Goal: Transaction & Acquisition: Purchase product/service

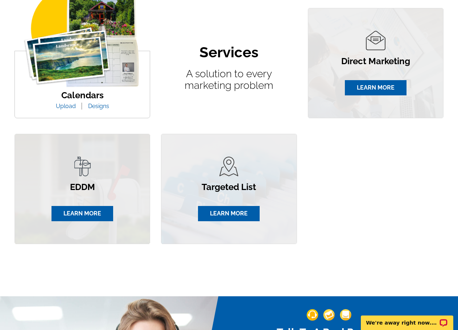
scroll to position [707, 0]
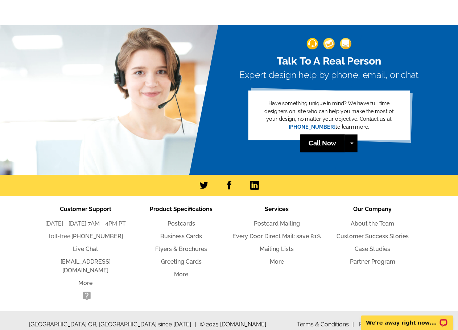
click at [284, 234] on link "Every Door Direct Mail: save 81%" at bounding box center [277, 236] width 89 height 7
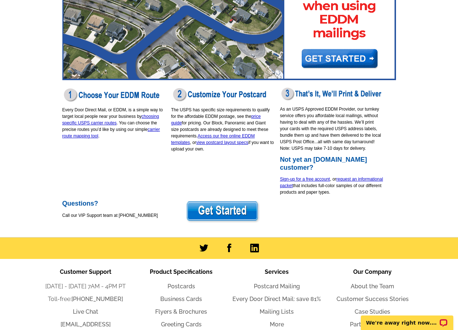
drag, startPoint x: 246, startPoint y: 163, endPoint x: 239, endPoint y: 163, distance: 6.9
drag, startPoint x: 239, startPoint y: 163, endPoint x: 230, endPoint y: 163, distance: 9.1
click at [230, 163] on div "Every Door Direct Mail - Easy as 1, 2, 3...No Mailing List Needed! Every Door D…" at bounding box center [229, 84] width 348 height 291
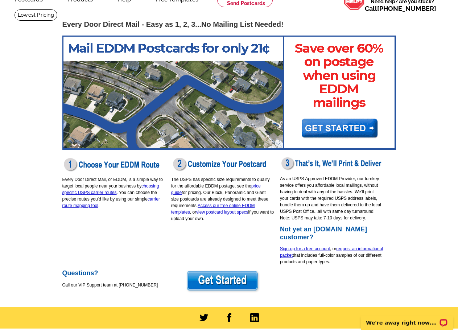
scroll to position [36, 0]
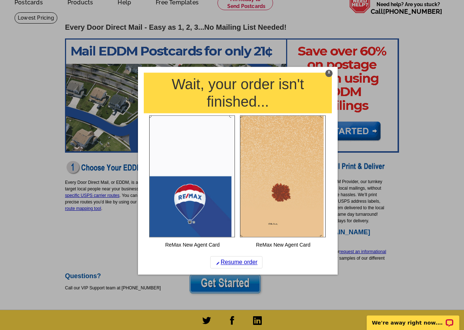
click at [331, 75] on div "X" at bounding box center [328, 73] width 7 height 7
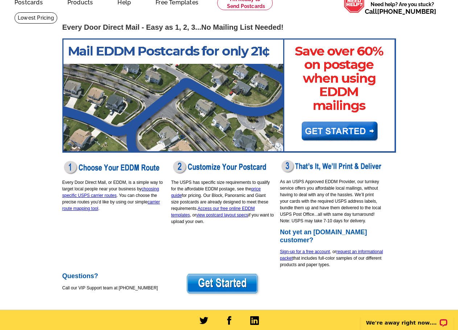
click at [337, 132] on img at bounding box center [229, 95] width 334 height 114
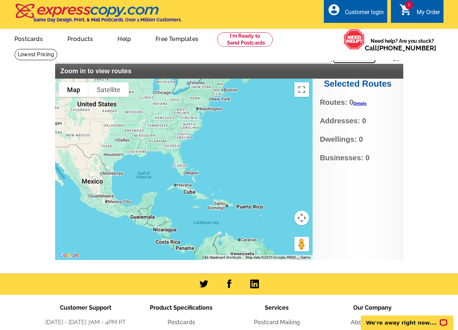
drag, startPoint x: 286, startPoint y: 229, endPoint x: 181, endPoint y: 170, distance: 121.1
click at [181, 170] on div at bounding box center [184, 170] width 258 height 182
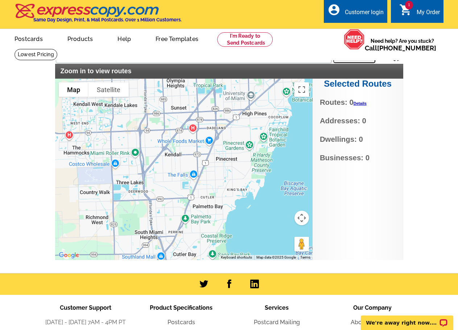
drag, startPoint x: 143, startPoint y: 245, endPoint x: 182, endPoint y: 171, distance: 83.5
click at [182, 171] on div at bounding box center [184, 170] width 258 height 182
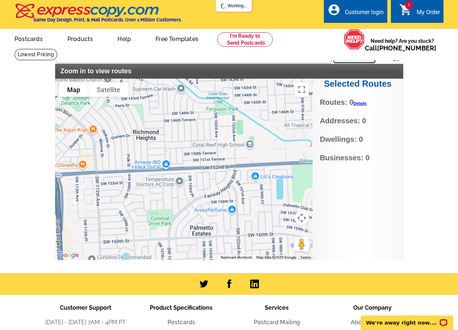
type input "JJHP+69 Palmetto Estates, FL, USA"
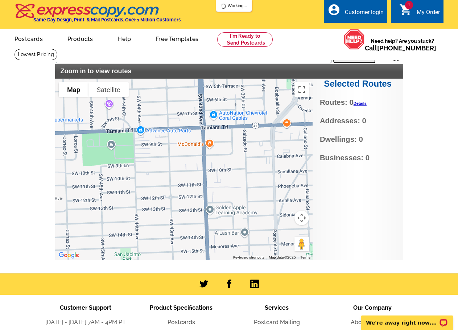
drag, startPoint x: 237, startPoint y: 153, endPoint x: 179, endPoint y: 182, distance: 64.3
click at [179, 182] on div at bounding box center [184, 170] width 258 height 182
drag, startPoint x: 171, startPoint y: 180, endPoint x: 188, endPoint y: 172, distance: 19.0
click at [188, 172] on div at bounding box center [184, 170] width 258 height 182
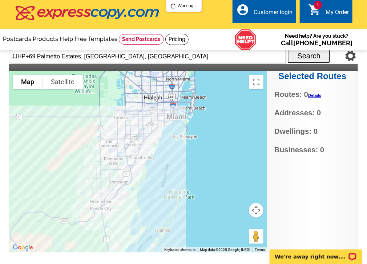
click at [312, 222] on div "Selected Routes Routes: 0 Details No Current Selections Addresses: 0 Dwellings:…" at bounding box center [312, 162] width 91 height 182
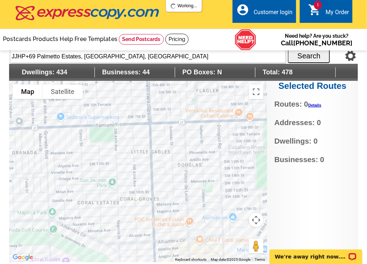
click at [132, 141] on div at bounding box center [138, 172] width 258 height 182
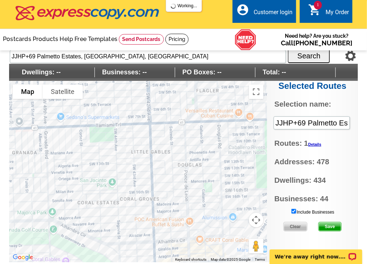
click at [96, 156] on div at bounding box center [138, 172] width 258 height 182
click at [100, 157] on div at bounding box center [138, 172] width 258 height 182
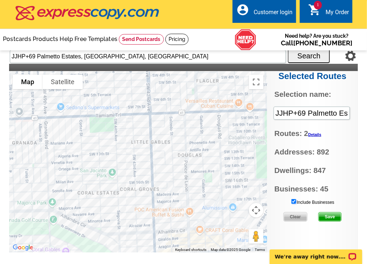
click at [293, 200] on input "Include Businesses" at bounding box center [293, 201] width 5 height 5
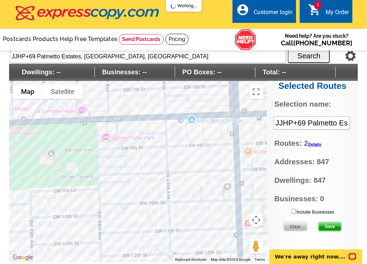
click at [174, 173] on div at bounding box center [138, 172] width 258 height 182
click at [71, 188] on div at bounding box center [138, 172] width 258 height 182
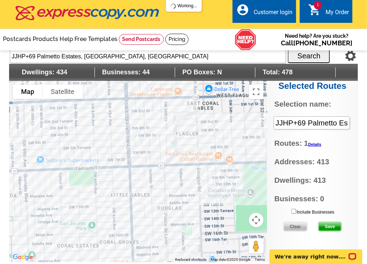
click at [122, 187] on div at bounding box center [138, 172] width 258 height 182
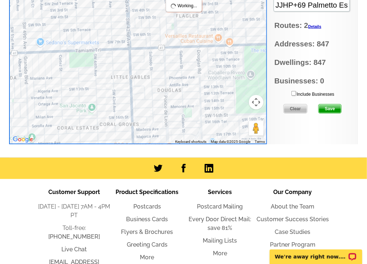
scroll to position [174, 0]
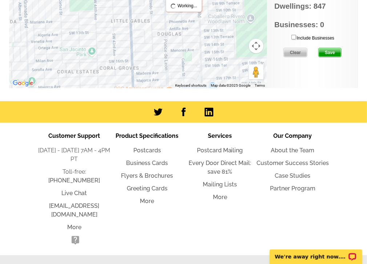
click at [333, 49] on span "Save" at bounding box center [329, 52] width 23 height 9
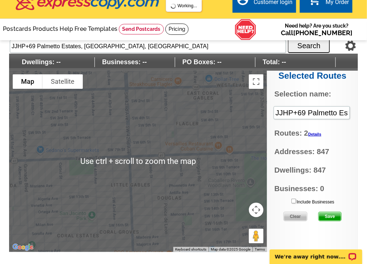
scroll to position [0, 0]
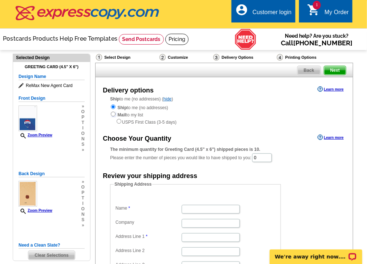
click at [113, 116] on input "radio" at bounding box center [113, 114] width 5 height 5
radio input "true"
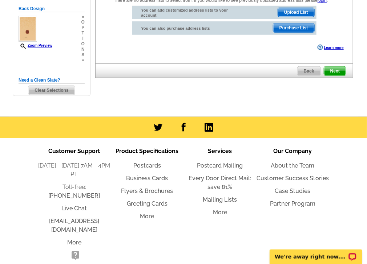
scroll to position [174, 0]
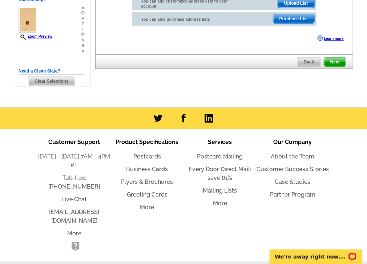
click at [221, 174] on li "Every Door Direct Mail: save 81%" at bounding box center [219, 173] width 73 height 17
click at [224, 170] on link "Every Door Direct Mail: save 81%" at bounding box center [219, 174] width 62 height 16
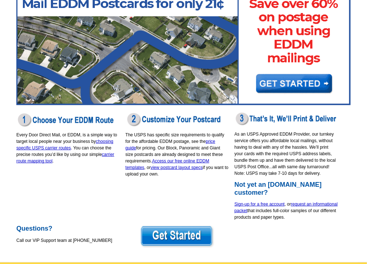
scroll to position [87, 0]
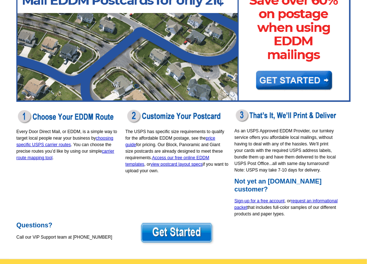
click at [215, 139] on link "price guide" at bounding box center [170, 142] width 90 height 12
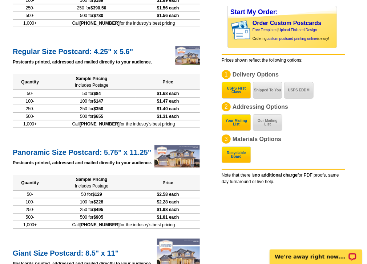
scroll to position [155, 0]
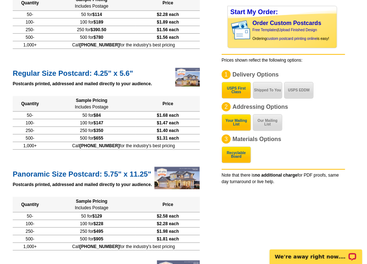
click at [293, 90] on button "USPS EDDM" at bounding box center [298, 90] width 29 height 17
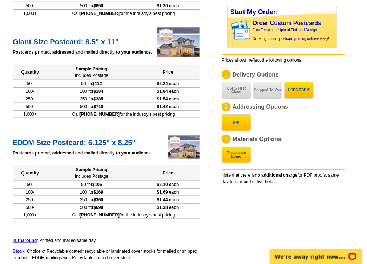
scroll to position [217, 0]
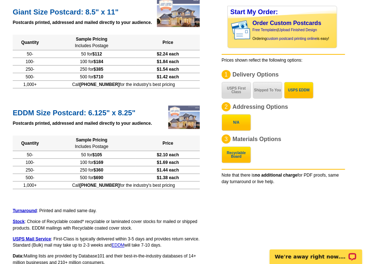
click at [235, 95] on button "USPS First Class" at bounding box center [235, 90] width 29 height 17
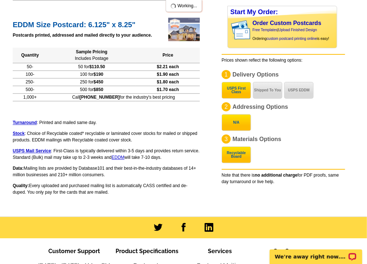
scroll to position [522, 0]
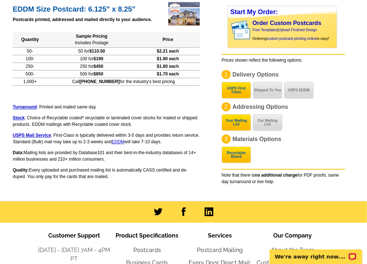
click at [265, 92] on button "Shipped To You" at bounding box center [267, 90] width 29 height 17
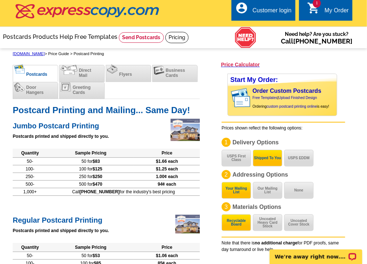
scroll to position [0, 0]
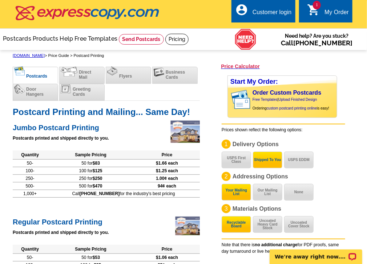
click at [89, 94] on span "Greeting Cards" at bounding box center [82, 92] width 18 height 10
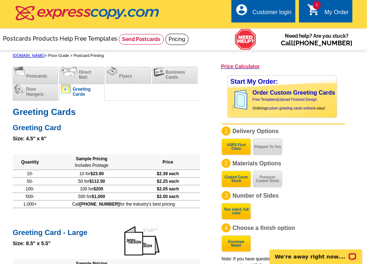
click at [41, 95] on span "Door Hangers" at bounding box center [34, 92] width 17 height 10
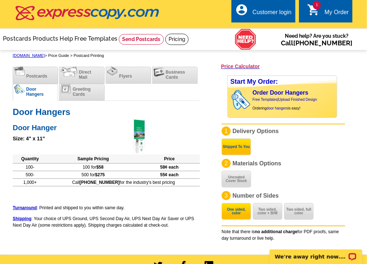
click at [138, 139] on div at bounding box center [141, 137] width 36 height 36
click at [242, 182] on button "Uncoated Cover Stock" at bounding box center [235, 179] width 29 height 17
click at [240, 180] on button "Uncoated Cover Stock" at bounding box center [235, 179] width 29 height 17
click at [302, 212] on button "Two sided, full color" at bounding box center [298, 211] width 29 height 17
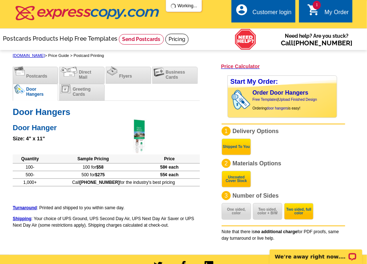
click at [235, 207] on button "One sided, color" at bounding box center [235, 211] width 29 height 17
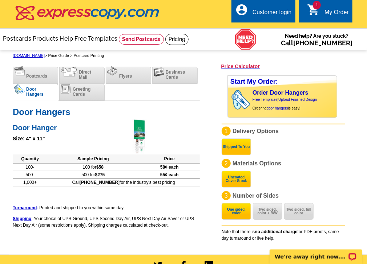
click at [273, 217] on button "Two sided, color + B/W" at bounding box center [267, 211] width 29 height 17
click at [290, 212] on button "Two sided, full color" at bounding box center [298, 211] width 29 height 17
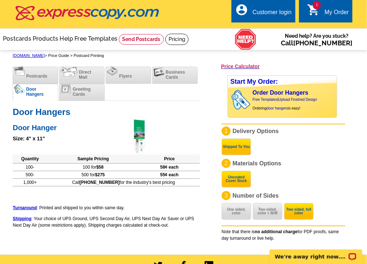
click at [135, 144] on div at bounding box center [141, 137] width 36 height 36
click at [138, 138] on div at bounding box center [141, 137] width 36 height 36
click at [277, 107] on link "door hangers" at bounding box center [276, 108] width 21 height 4
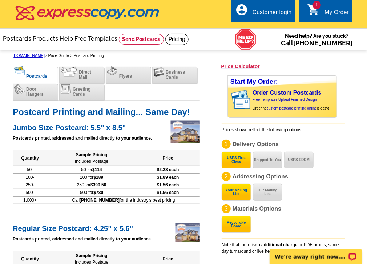
click at [45, 78] on span "Postcards" at bounding box center [36, 76] width 21 height 5
click at [84, 94] on span "Greeting Cards" at bounding box center [82, 92] width 18 height 10
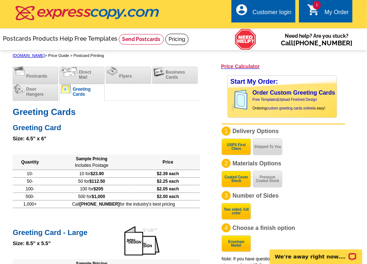
click at [126, 79] on li "Flyers" at bounding box center [128, 75] width 45 height 17
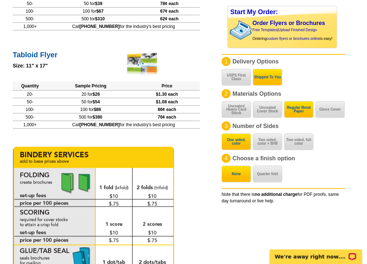
scroll to position [174, 0]
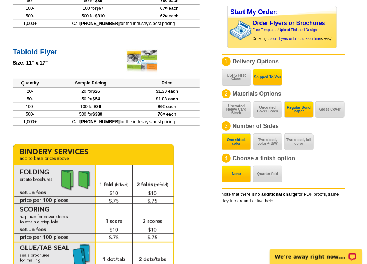
drag, startPoint x: 205, startPoint y: 170, endPoint x: 200, endPoint y: 162, distance: 9.2
click at [200, 162] on div "Postcards Direct Mail Flyers Business Cards Door Hangers Greeting Cards Save 50…" at bounding box center [106, 182] width 194 height 586
click at [113, 94] on td "20 for $26" at bounding box center [90, 91] width 87 height 8
click at [116, 93] on td "20 for $26" at bounding box center [90, 91] width 87 height 8
click at [97, 93] on td "20 for $26" at bounding box center [90, 91] width 87 height 8
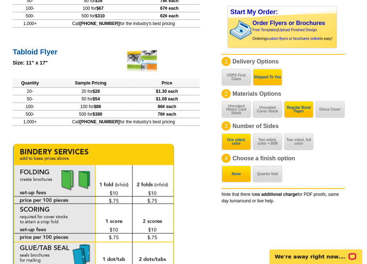
click at [133, 91] on td "20 for $26" at bounding box center [90, 91] width 87 height 8
click at [246, 116] on button "Uncoated Heavy Card Stock" at bounding box center [235, 109] width 29 height 17
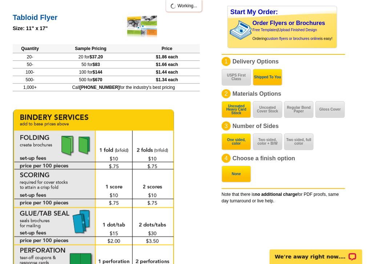
scroll to position [217, 0]
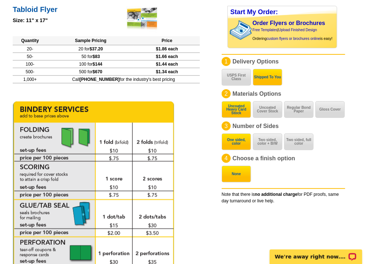
click at [123, 50] on td "20 for $37.20" at bounding box center [90, 49] width 87 height 8
click at [292, 140] on button "Two sided, full color" at bounding box center [298, 142] width 29 height 17
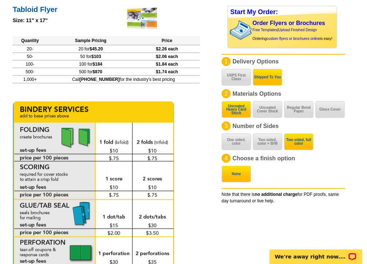
click at [333, 110] on button "Gloss Cover" at bounding box center [329, 109] width 29 height 17
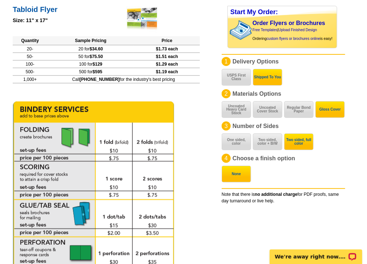
click at [238, 110] on button "Uncoated Heavy Card Stock" at bounding box center [235, 109] width 29 height 17
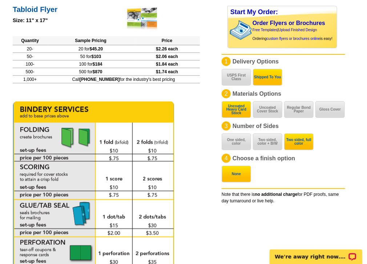
click at [320, 106] on button "Gloss Cover" at bounding box center [329, 109] width 29 height 17
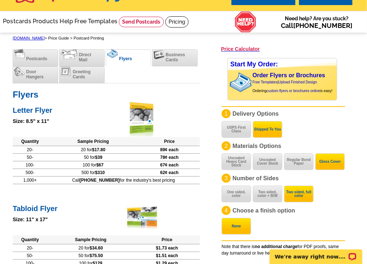
scroll to position [13, 0]
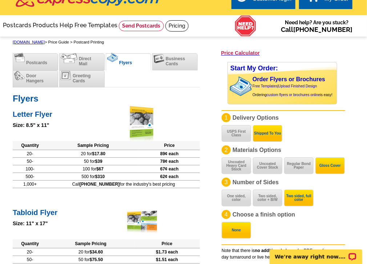
click at [54, 175] on td "500 for $310" at bounding box center [92, 177] width 91 height 8
click at [150, 112] on div at bounding box center [141, 124] width 36 height 36
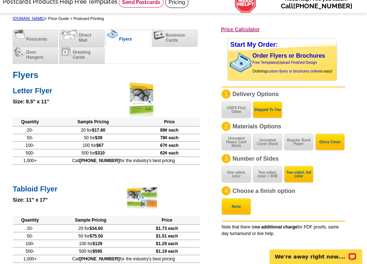
scroll to position [72, 0]
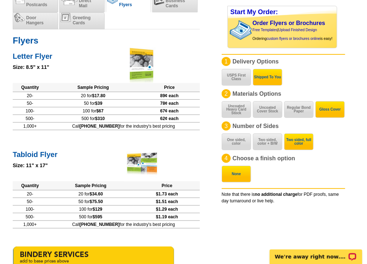
click at [123, 111] on td "100 for $67" at bounding box center [92, 111] width 91 height 8
click at [235, 114] on button "Uncoated Heavy Card Stock" at bounding box center [235, 109] width 29 height 17
click at [338, 112] on button "Gloss Cover" at bounding box center [329, 109] width 29 height 17
click at [273, 112] on button "Uncoated Cover Stock" at bounding box center [267, 109] width 29 height 17
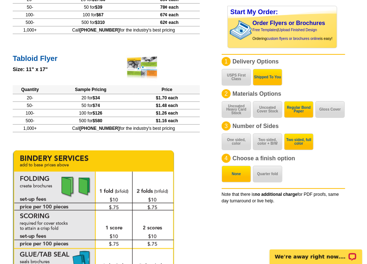
scroll to position [203, 0]
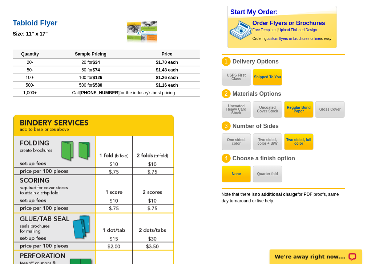
click at [158, 62] on td "$1.70 each" at bounding box center [167, 62] width 66 height 8
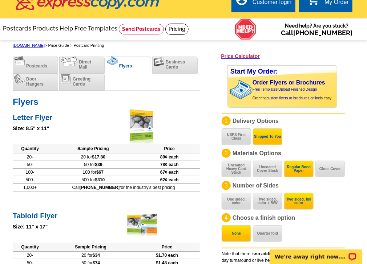
scroll to position [0, 0]
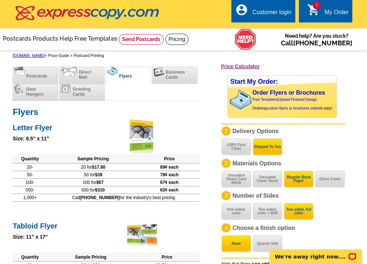
drag, startPoint x: 179, startPoint y: 132, endPoint x: 169, endPoint y: 129, distance: 10.5
click at [169, 129] on h2 "Letter Flyer" at bounding box center [106, 127] width 187 height 11
click at [131, 167] on td "20 for $17.80" at bounding box center [92, 167] width 91 height 8
click at [125, 181] on td "100 for $67" at bounding box center [92, 183] width 91 height 8
click at [122, 188] on td "500 for $310" at bounding box center [92, 190] width 91 height 8
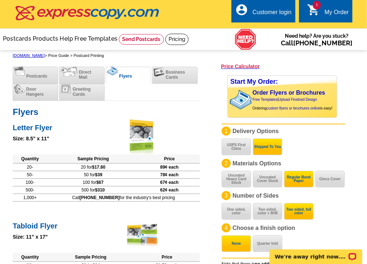
click at [121, 187] on td "500 for $310" at bounding box center [92, 190] width 91 height 8
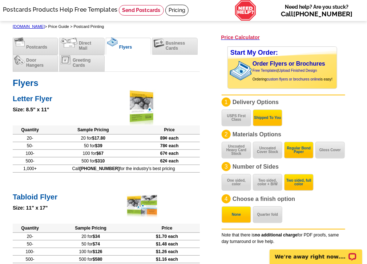
click at [334, 151] on button "Gloss Cover" at bounding box center [329, 150] width 29 height 17
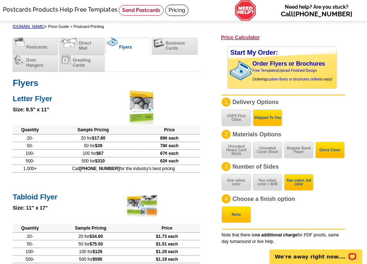
click at [242, 147] on button "Uncoated Heavy Card Stock" at bounding box center [235, 150] width 29 height 17
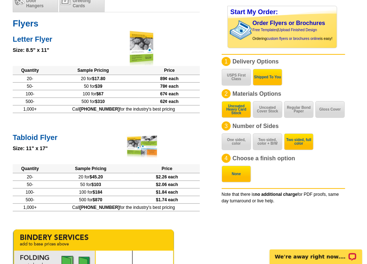
scroll to position [116, 0]
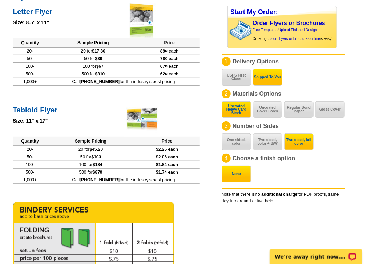
click at [238, 139] on button "One sided, color" at bounding box center [235, 142] width 29 height 17
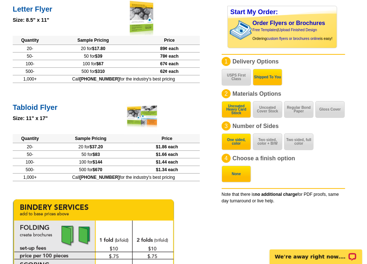
scroll to position [119, 0]
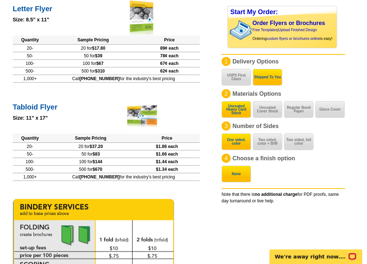
click at [342, 107] on button "Gloss Cover" at bounding box center [329, 109] width 29 height 17
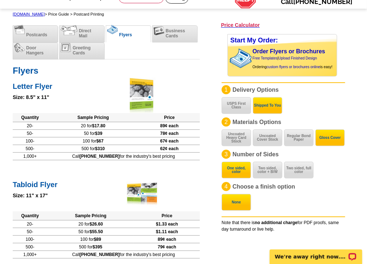
scroll to position [3, 0]
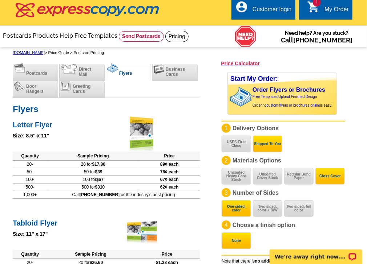
click at [90, 75] on span "Direct Mail" at bounding box center [85, 72] width 12 height 10
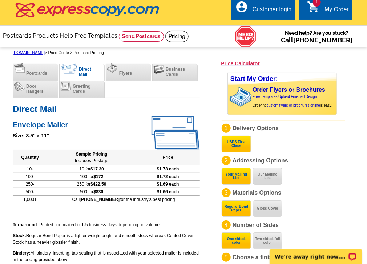
click at [50, 74] on li "Postcards" at bounding box center [35, 72] width 45 height 17
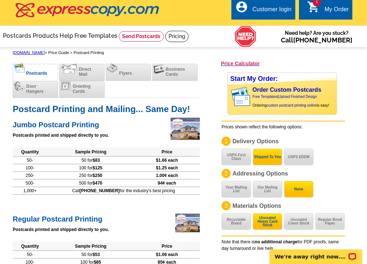
click at [45, 89] on li "Door Hangers" at bounding box center [35, 89] width 45 height 17
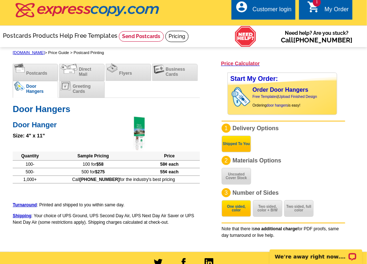
click at [102, 165] on td "100 for $58" at bounding box center [92, 164] width 91 height 8
click at [114, 166] on td "100 for $58" at bounding box center [92, 164] width 91 height 8
click at [240, 209] on button "One sided, color" at bounding box center [235, 208] width 29 height 17
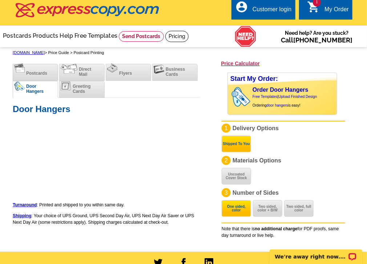
click at [241, 174] on button "Uncoated Cover Stock" at bounding box center [235, 176] width 29 height 17
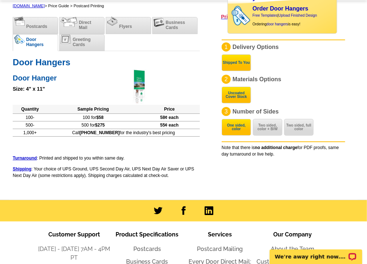
scroll to position [0, 0]
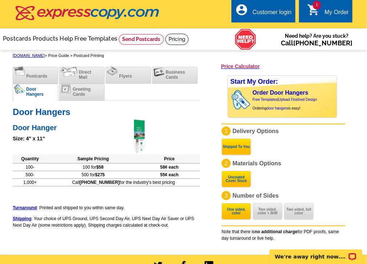
click at [29, 74] on span "Postcards" at bounding box center [36, 76] width 21 height 5
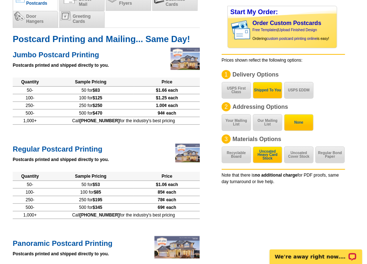
scroll to position [87, 0]
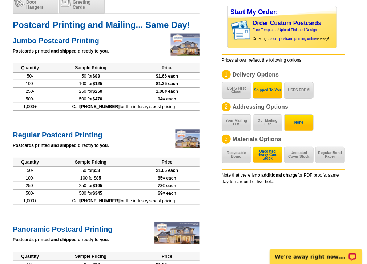
click at [95, 185] on td "250 for $195" at bounding box center [90, 186] width 87 height 8
click at [170, 187] on span "78¢ each" at bounding box center [167, 185] width 19 height 5
click at [162, 185] on span "78¢ each" at bounding box center [167, 185] width 19 height 5
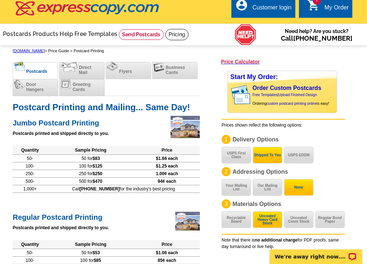
scroll to position [0, 0]
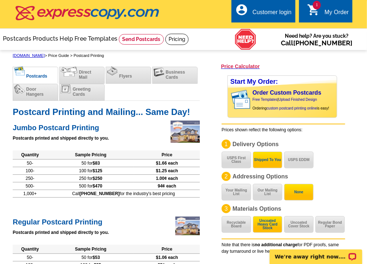
click at [288, 158] on button "USPS EDDM" at bounding box center [298, 160] width 29 height 17
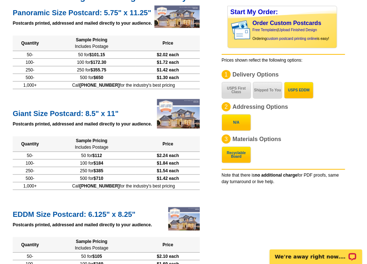
scroll to position [145, 0]
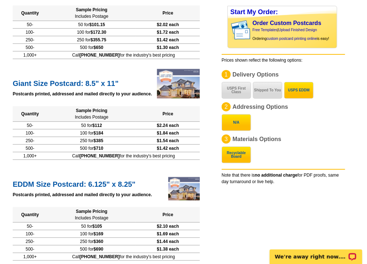
click at [269, 94] on button "Shipped To You" at bounding box center [267, 90] width 29 height 17
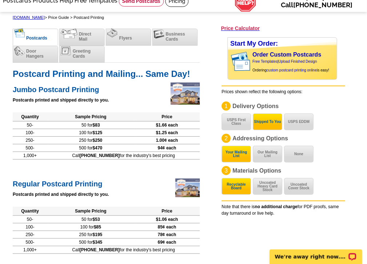
scroll to position [0, 0]
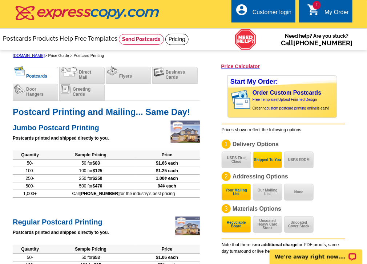
click at [169, 78] on span "Business Cards" at bounding box center [175, 75] width 19 height 10
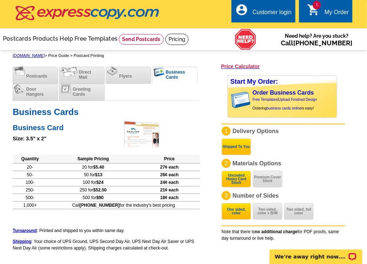
click at [261, 184] on button "Premium Cover Stock" at bounding box center [267, 179] width 29 height 17
click at [229, 182] on button "Uncoated Heavy Card Stock" at bounding box center [235, 179] width 29 height 17
click at [257, 183] on button "Premium Cover Stock" at bounding box center [267, 179] width 29 height 17
click at [269, 214] on button "Two sided, color + B/W" at bounding box center [267, 211] width 29 height 17
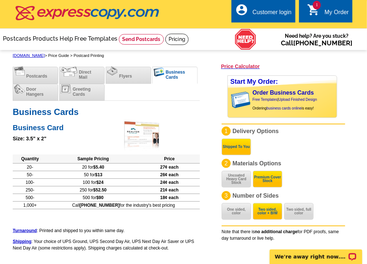
click at [304, 215] on button "Two sided, full color" at bounding box center [298, 211] width 29 height 17
click at [337, 13] on div "My Order" at bounding box center [336, 14] width 24 height 10
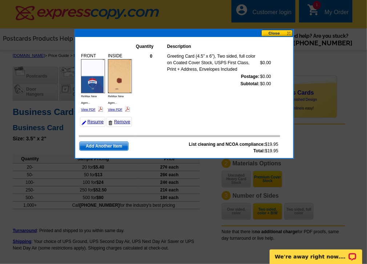
click at [116, 122] on link "Remove" at bounding box center [118, 122] width 25 height 10
click at [96, 121] on link "Resume" at bounding box center [92, 122] width 25 height 10
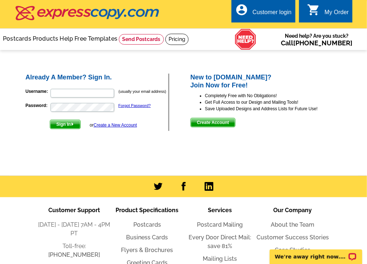
click at [23, 127] on div "Already A Member? Sign In. Username: (usually your email address) Password: For…" at bounding box center [183, 101] width 347 height 87
click at [225, 122] on span "Create Account" at bounding box center [213, 122] width 44 height 9
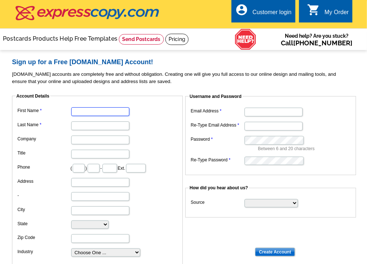
click at [95, 114] on input "First Name" at bounding box center [100, 111] width 58 height 9
click at [57, 13] on img at bounding box center [88, 12] width 146 height 15
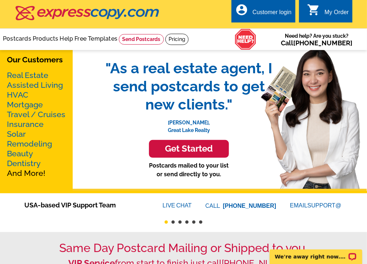
click at [94, 113] on div "Our Customers Real Estate Assisted Living HVAC Mortgage Travel / Cruises Insura…" at bounding box center [183, 120] width 367 height 145
drag, startPoint x: 94, startPoint y: 113, endPoint x: 91, endPoint y: 98, distance: 15.9
click at [91, 98] on div "Our Customers Real Estate Assisted Living HVAC Mortgage Travel / Cruises Insura…" at bounding box center [183, 120] width 367 height 145
click at [30, 77] on link "Real Estate" at bounding box center [27, 75] width 41 height 9
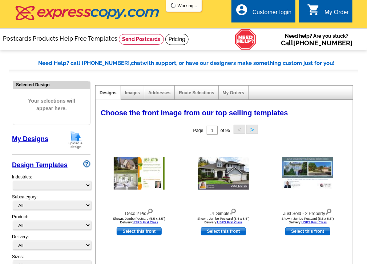
select select "785"
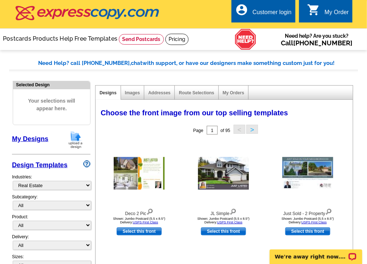
click at [49, 9] on img at bounding box center [88, 12] width 146 height 15
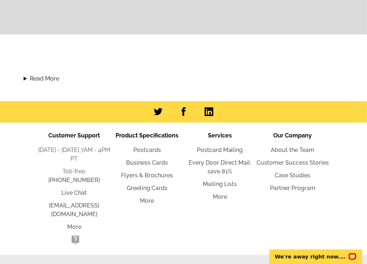
click at [145, 163] on link "Business Cards" at bounding box center [147, 162] width 42 height 7
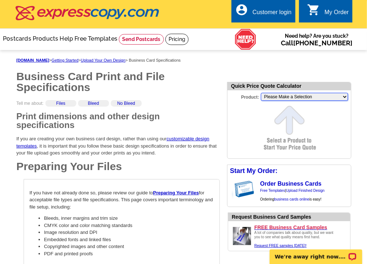
click at [302, 99] on select "Please Make a Selection Jumbo Postcard (5.5" x 8.5") Regular Postcard (4.25" x …" at bounding box center [304, 97] width 87 height 8
click at [170, 108] on div "Tell me about: Files Bleed No Bleed" at bounding box center [117, 106] width 203 height 12
click at [291, 186] on link "Order Business Cards" at bounding box center [290, 184] width 61 height 6
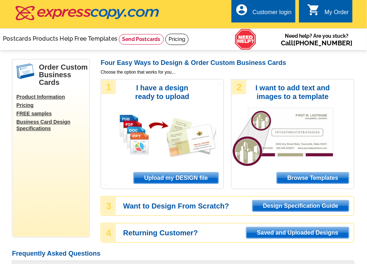
click at [174, 181] on span "Upload my DESIGN file" at bounding box center [176, 178] width 85 height 11
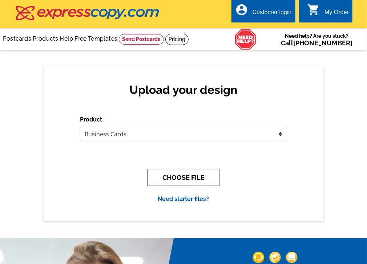
click button "CHOOSE FILE"
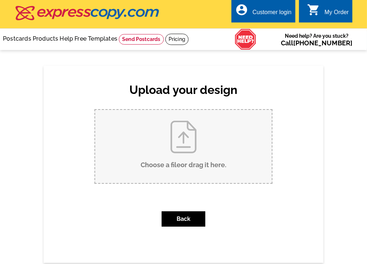
click input "Choose a file or drag it here ."
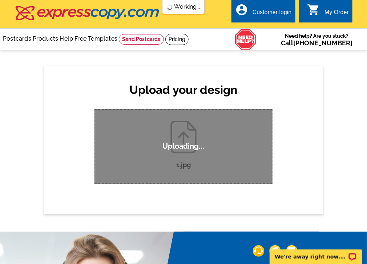
click div "1.jpg Uploading... Back"
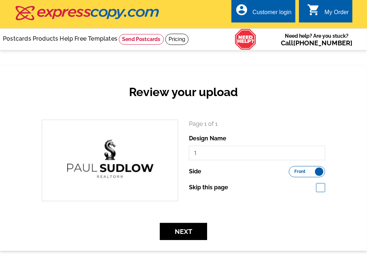
click at [311, 174] on label "Front Back" at bounding box center [307, 171] width 36 height 11
click at [292, 170] on input "Front Back" at bounding box center [292, 170] width 0 height 0
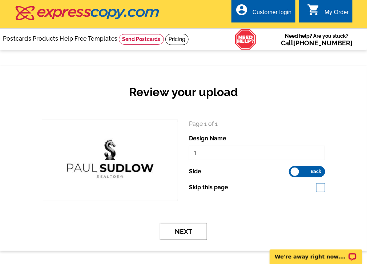
click at [195, 228] on button "Next" at bounding box center [183, 231] width 47 height 17
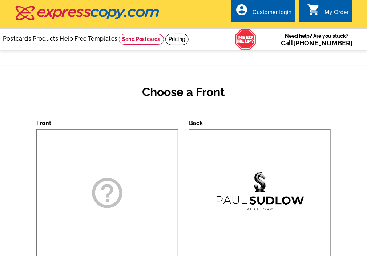
click at [104, 192] on icon "help_outline" at bounding box center [107, 193] width 36 height 36
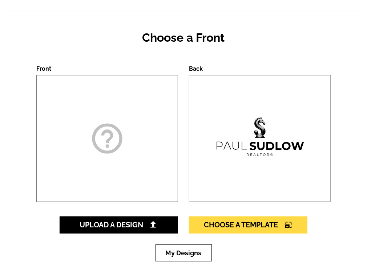
scroll to position [58, 0]
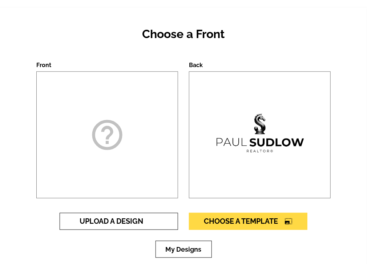
click at [106, 219] on span "Upload A Design" at bounding box center [119, 221] width 78 height 9
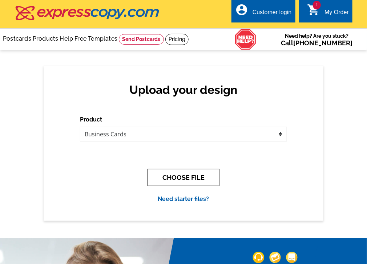
click at [174, 178] on button "CHOOSE FILE" at bounding box center [183, 177] width 72 height 17
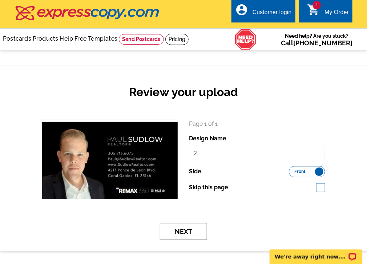
click at [197, 227] on button "Next" at bounding box center [183, 231] width 47 height 17
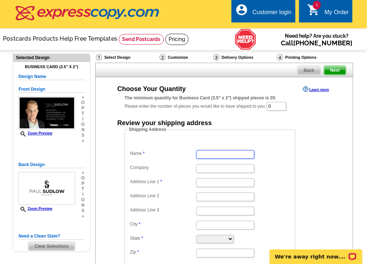
click at [218, 156] on input "Name" at bounding box center [225, 154] width 58 height 9
type input "[PERSON_NAME]"
type input "[STREET_ADDRESS]"
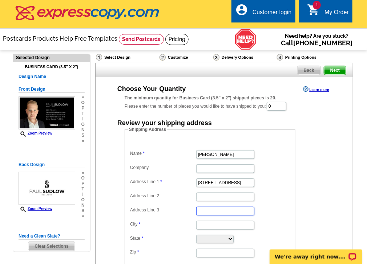
type input "[GEOGRAPHIC_DATA]"
select select "FL"
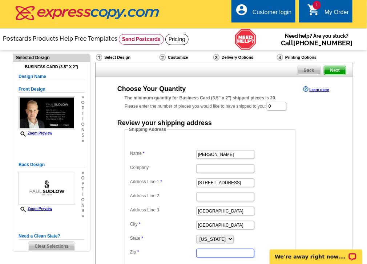
type input "33157"
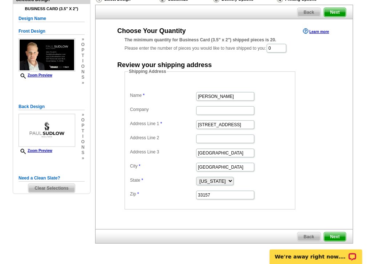
click at [338, 236] on span "Next" at bounding box center [335, 237] width 22 height 9
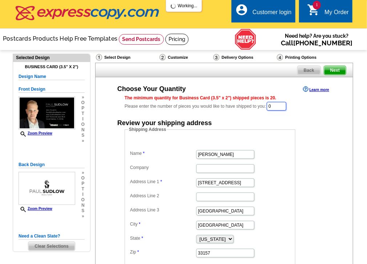
click at [281, 108] on input "0" at bounding box center [276, 106] width 20 height 9
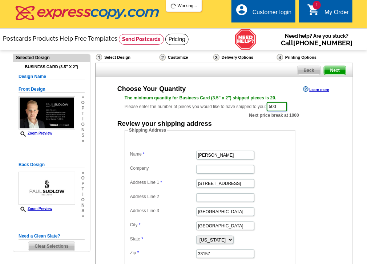
type input "500"
click at [306, 117] on div "Choose Your Quantity Learn more The minimum quantity for Business Card (3.5" x …" at bounding box center [224, 177] width 228 height 184
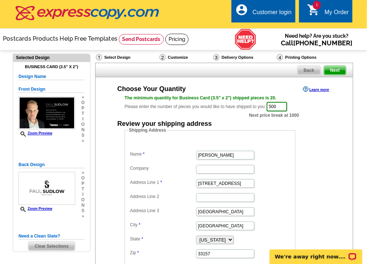
click at [323, 164] on form "Shipping Address Name [PERSON_NAME] Company Address Line 1 [STREET_ADDRESS] Add…" at bounding box center [224, 198] width 199 height 142
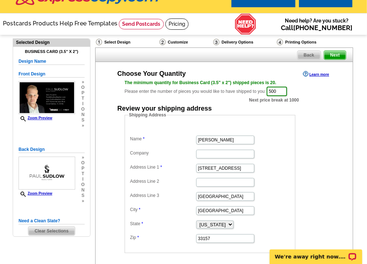
scroll to position [58, 0]
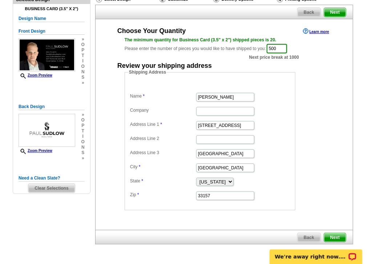
click at [335, 236] on span "Next" at bounding box center [335, 237] width 22 height 9
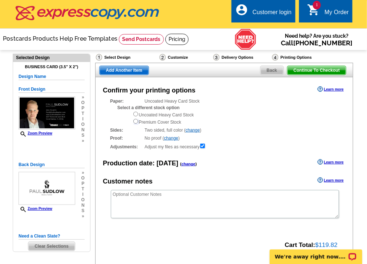
click at [137, 123] on input "radio" at bounding box center [135, 121] width 5 height 5
radio input "true"
click at [134, 113] on input "radio" at bounding box center [135, 114] width 5 height 5
radio input "true"
click at [169, 140] on link "change" at bounding box center [171, 138] width 14 height 5
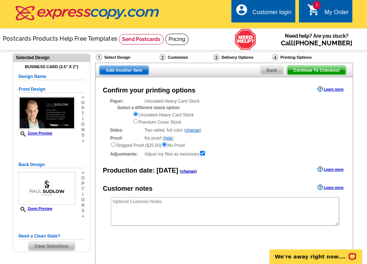
click at [166, 145] on input "radio" at bounding box center [164, 144] width 5 height 5
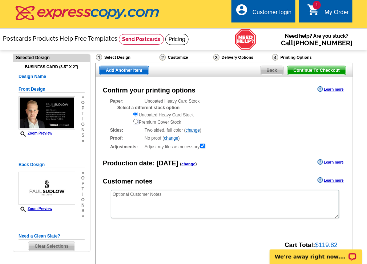
click at [136, 123] on input "radio" at bounding box center [135, 121] width 5 height 5
radio input "true"
click at [136, 114] on input "radio" at bounding box center [135, 114] width 5 height 5
radio input "true"
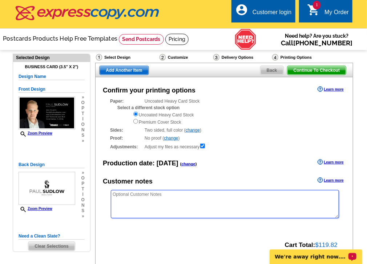
click at [237, 208] on textarea at bounding box center [225, 204] width 228 height 28
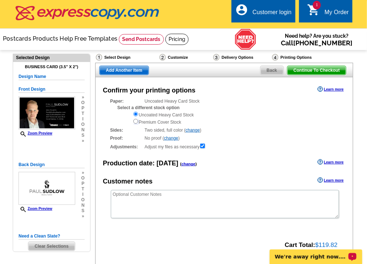
click at [135, 123] on input "radio" at bounding box center [135, 121] width 5 height 5
radio input "true"
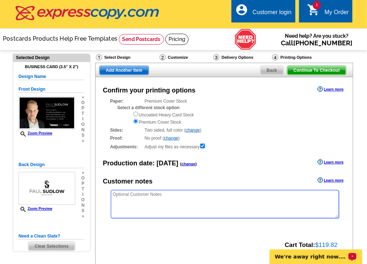
click at [232, 212] on textarea at bounding box center [225, 204] width 228 height 28
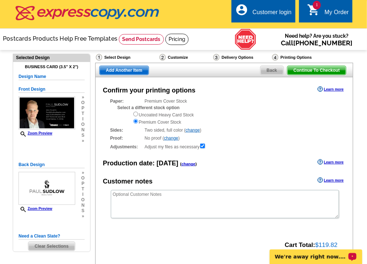
click at [231, 180] on div "Customer notes Learn more" at bounding box center [223, 181] width 257 height 11
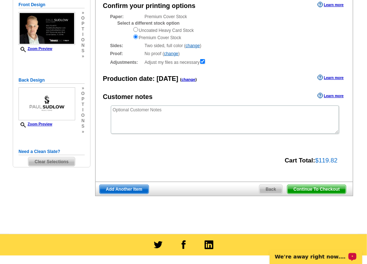
scroll to position [87, 0]
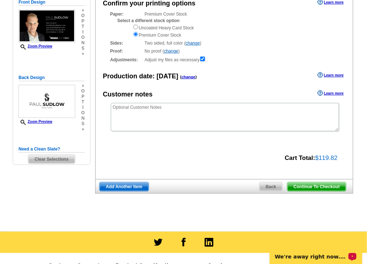
click at [301, 185] on span "Continue To Checkout" at bounding box center [316, 187] width 58 height 9
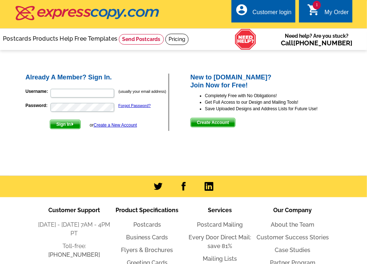
click at [114, 126] on link "Create a New Account" at bounding box center [115, 125] width 43 height 5
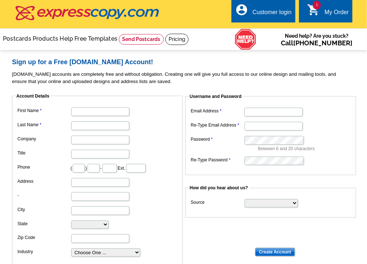
click at [113, 117] on dl "First Name Last Name Company Title Phone ( ) - Ext. Address - City State [US_ST…" at bounding box center [97, 182] width 163 height 152
click at [113, 113] on input "First Name" at bounding box center [100, 111] width 58 height 9
type input "[PERSON_NAME]"
type input "305"
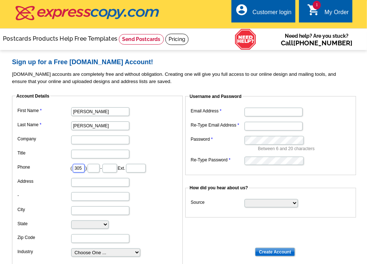
type input "713"
type input "6075"
type input "[STREET_ADDRESS]"
type input "[GEOGRAPHIC_DATA]"
select select "FL"
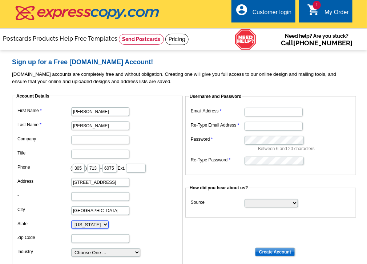
type input "33157"
type input "[EMAIL_ADDRESS][DOMAIN_NAME]"
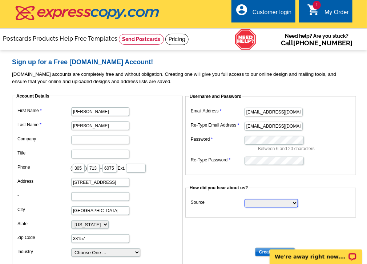
click at [248, 203] on select "Search Engine Television Ad Direct Mail Postcard Email Referred by a friend Oth…" at bounding box center [270, 203] width 53 height 8
select select "referral"
click at [244, 199] on select "Search Engine Television Ad Direct Mail Postcard Email Referred by a friend Oth…" at bounding box center [270, 203] width 53 height 8
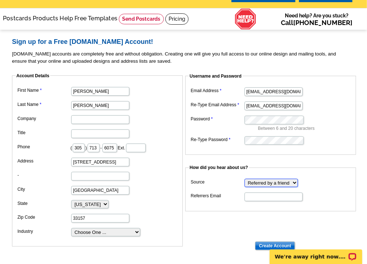
scroll to position [29, 0]
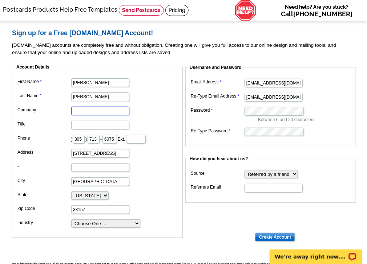
click at [93, 111] on input "Company" at bounding box center [100, 111] width 58 height 9
click at [154, 108] on dd at bounding box center [97, 110] width 163 height 11
click at [87, 127] on input "Title" at bounding box center [100, 125] width 58 height 9
click at [143, 154] on dd "[STREET_ADDRESS]" at bounding box center [97, 152] width 163 height 11
click at [94, 223] on select "Choose One ... Residential Real Estate Accounting Agriculture Architecture Arts…" at bounding box center [105, 224] width 69 height 8
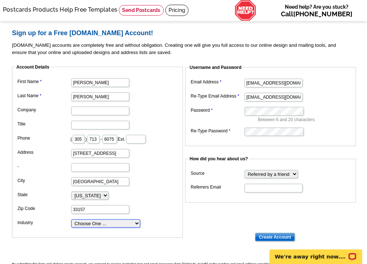
select select "3"
click at [71, 220] on select "Choose One ... Residential Real Estate Accounting Agriculture Architecture Arts…" at bounding box center [105, 224] width 69 height 8
click at [273, 235] on input "Create Account" at bounding box center [275, 237] width 40 height 9
